Goal: Transaction & Acquisition: Purchase product/service

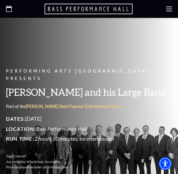
click at [10, 9] on icon at bounding box center [9, 9] width 6 height 6
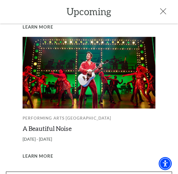
scroll to position [277, 0]
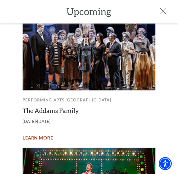
click at [45, 134] on span "Learn More" at bounding box center [38, 137] width 31 height 7
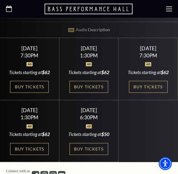
scroll to position [221, 0]
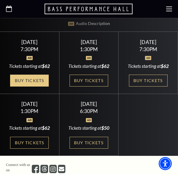
click at [39, 82] on link "Buy Tickets" at bounding box center [29, 81] width 39 height 12
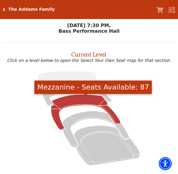
click at [82, 106] on icon "Mezzanine - Seats Available: 87" at bounding box center [85, 111] width 69 height 35
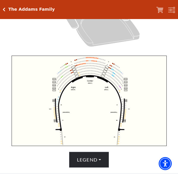
scroll to position [133, 0]
